Goal: Task Accomplishment & Management: Manage account settings

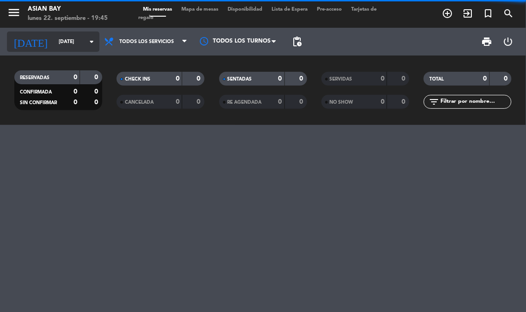
click at [68, 43] on input "[DATE]" at bounding box center [88, 41] width 68 height 15
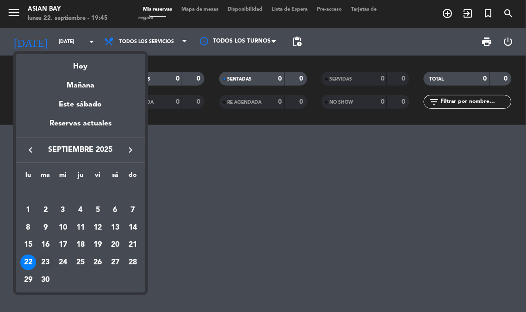
click at [43, 260] on div "23" at bounding box center [45, 262] width 16 height 16
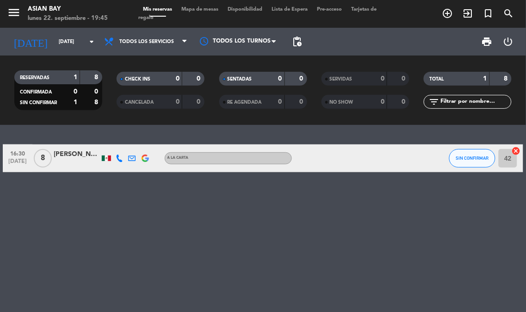
click at [77, 155] on div "[PERSON_NAME]" at bounding box center [77, 154] width 46 height 11
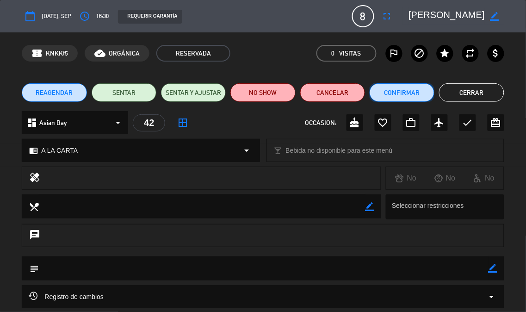
click at [393, 91] on button "Confirmar" at bounding box center [402, 92] width 65 height 19
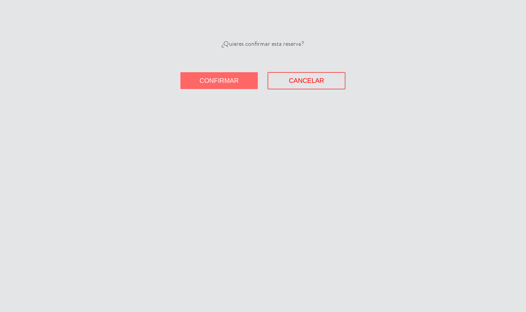
click at [229, 86] on button "Confirmar" at bounding box center [219, 80] width 78 height 17
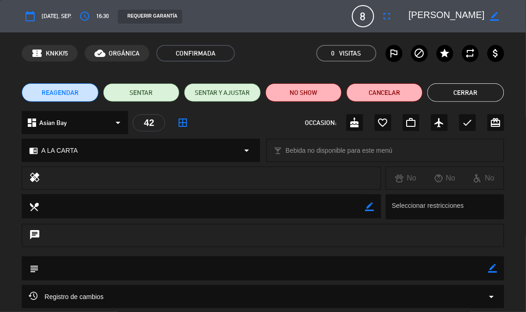
click at [460, 88] on button "Cerrar" at bounding box center [466, 92] width 76 height 19
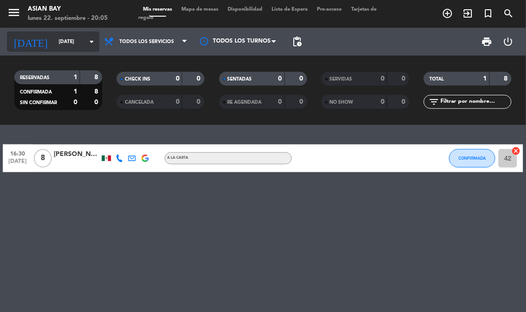
click at [90, 42] on icon "arrow_drop_down" at bounding box center [91, 41] width 11 height 11
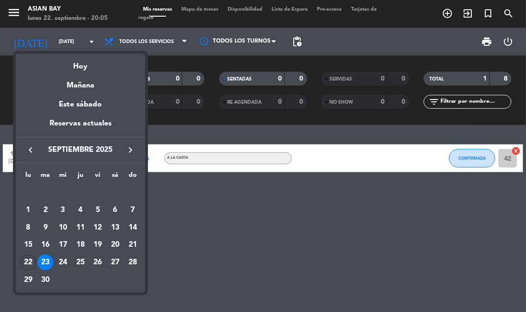
click at [47, 262] on div "23" at bounding box center [45, 262] width 16 height 16
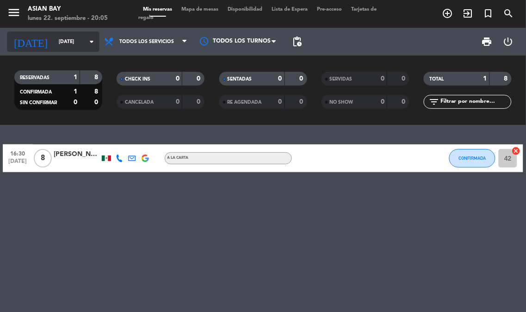
click at [88, 43] on icon "arrow_drop_down" at bounding box center [91, 41] width 11 height 11
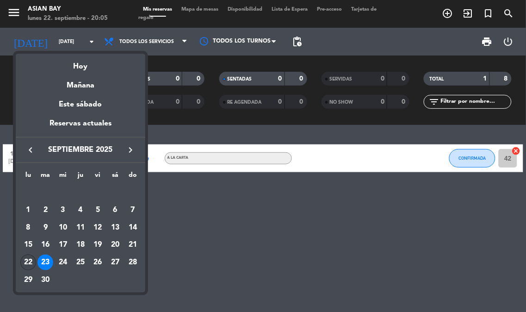
click at [33, 262] on div "22" at bounding box center [28, 262] width 16 height 16
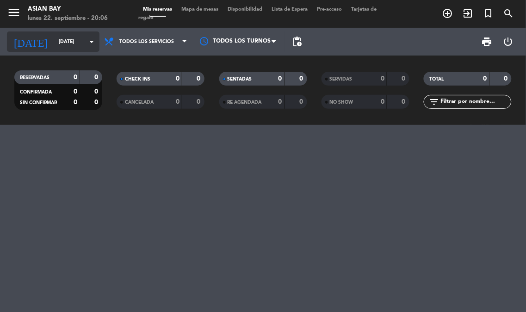
click at [94, 37] on icon "arrow_drop_down" at bounding box center [91, 41] width 11 height 11
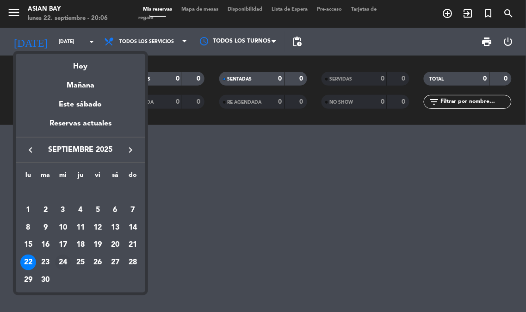
click at [63, 264] on div "24" at bounding box center [63, 262] width 16 height 16
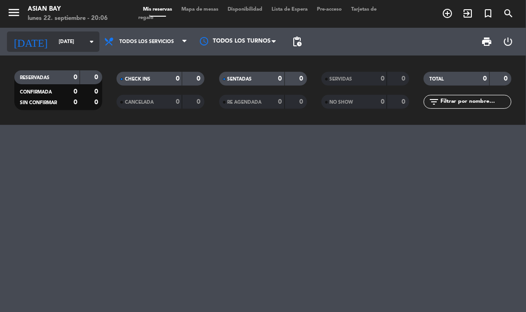
click at [89, 43] on icon "arrow_drop_down" at bounding box center [91, 41] width 11 height 11
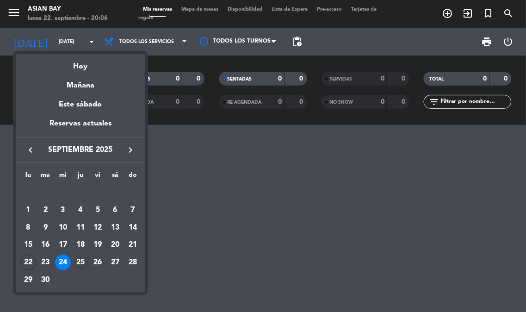
click at [81, 266] on div "25" at bounding box center [81, 262] width 16 height 16
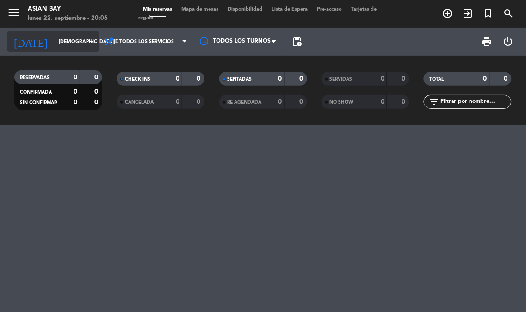
drag, startPoint x: 89, startPoint y: 40, endPoint x: 88, endPoint y: 46, distance: 6.2
click at [88, 46] on icon "arrow_drop_down" at bounding box center [91, 41] width 11 height 11
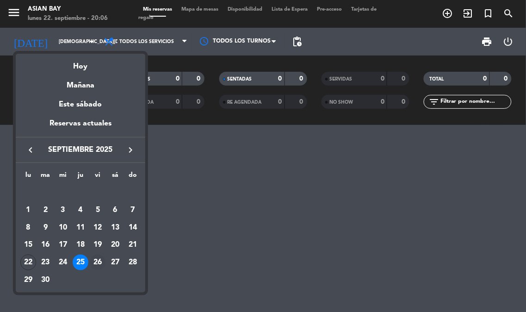
click at [96, 266] on div "26" at bounding box center [98, 262] width 16 height 16
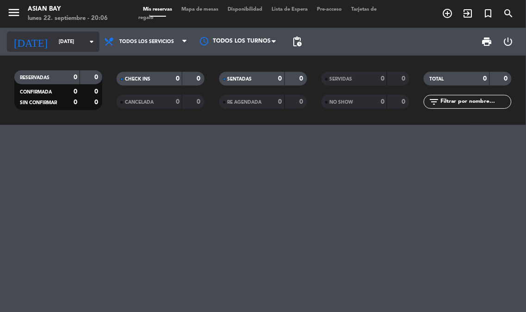
drag, startPoint x: 88, startPoint y: 35, endPoint x: 88, endPoint y: 40, distance: 4.6
click at [88, 40] on icon "arrow_drop_down" at bounding box center [91, 41] width 11 height 11
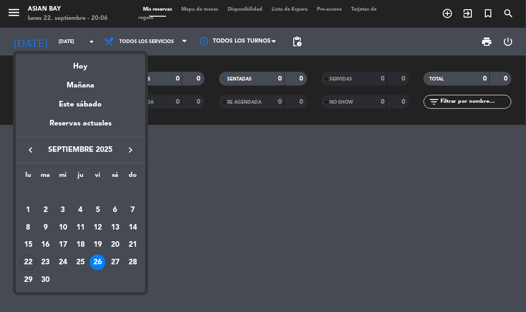
drag, startPoint x: 118, startPoint y: 261, endPoint x: 119, endPoint y: 254, distance: 7.0
click at [118, 261] on div "27" at bounding box center [115, 262] width 16 height 16
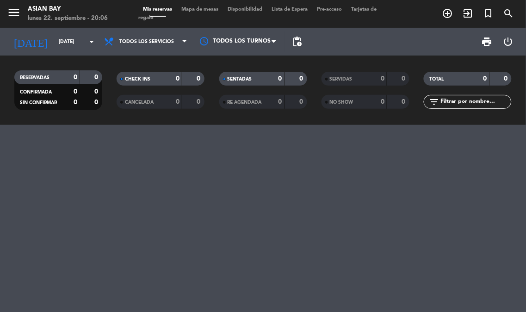
drag, startPoint x: 91, startPoint y: 41, endPoint x: 102, endPoint y: 230, distance: 189.6
click at [91, 70] on div "menu Asian Bay [DATE] 22. septiembre - 20:06 Mis reservas Mapa de mesas Disponi…" at bounding box center [263, 62] width 526 height 125
click at [90, 37] on icon "arrow_drop_down" at bounding box center [91, 41] width 11 height 11
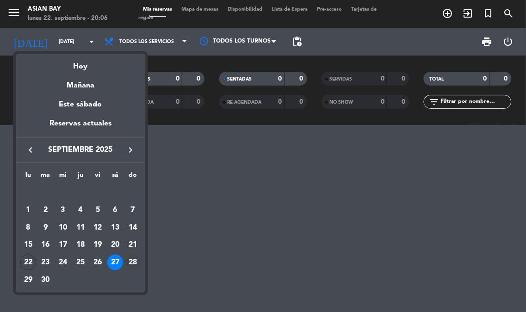
click at [133, 264] on div "28" at bounding box center [133, 262] width 16 height 16
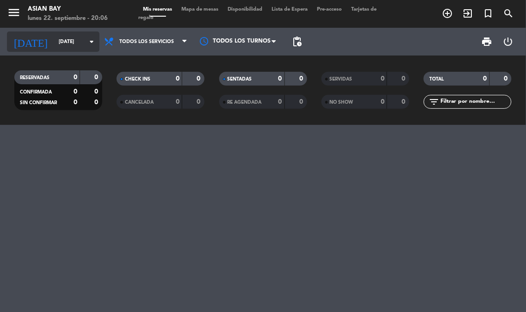
click at [89, 40] on icon "arrow_drop_down" at bounding box center [91, 41] width 11 height 11
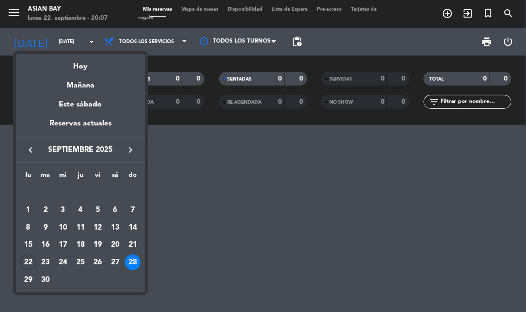
click at [122, 150] on button "keyboard_arrow_right" at bounding box center [130, 150] width 17 height 12
click at [28, 224] on div "6" at bounding box center [28, 228] width 16 height 16
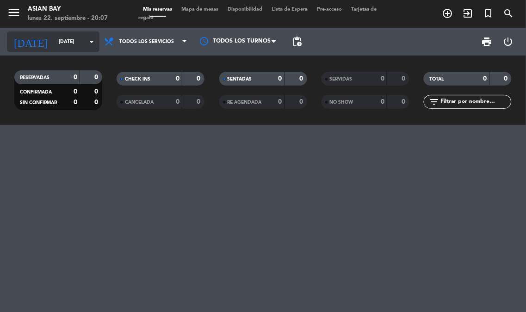
click at [96, 39] on icon "arrow_drop_down" at bounding box center [91, 41] width 11 height 11
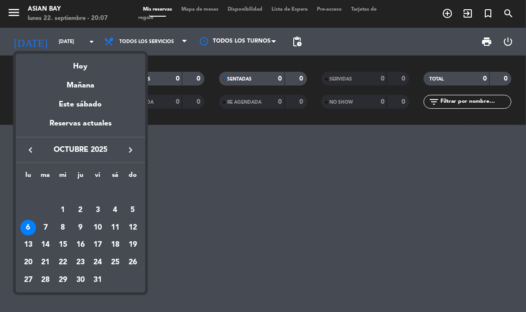
click at [28, 144] on icon "keyboard_arrow_left" at bounding box center [30, 149] width 11 height 11
click at [24, 266] on div "22" at bounding box center [28, 262] width 16 height 16
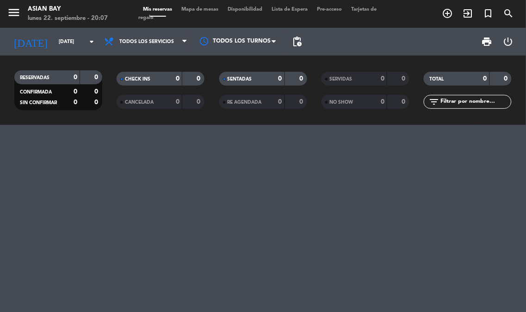
type input "[DATE]"
